Goal: Navigation & Orientation: Find specific page/section

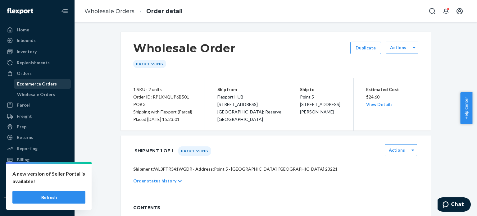
click at [30, 84] on div "Ecommerce Orders" at bounding box center [37, 84] width 40 height 6
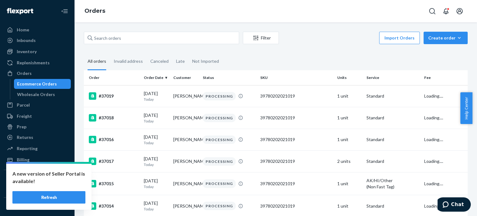
click at [32, 198] on button "Refresh" at bounding box center [48, 197] width 73 height 12
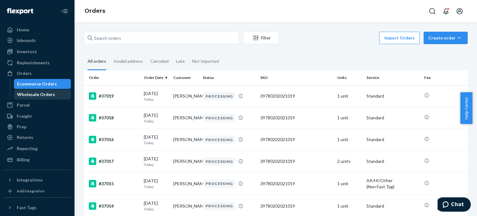
click at [39, 96] on div "Wholesale Orders" at bounding box center [36, 94] width 38 height 6
